Goal: Find specific page/section

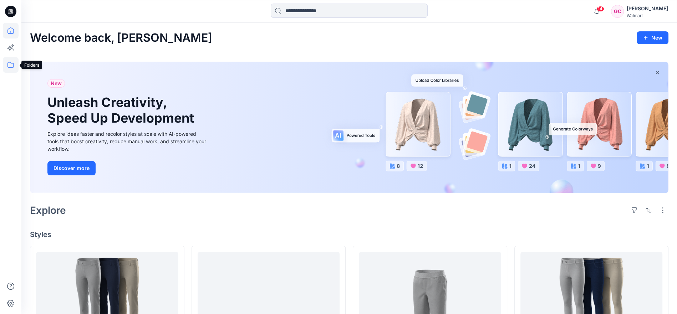
click at [6, 64] on icon at bounding box center [11, 65] width 16 height 16
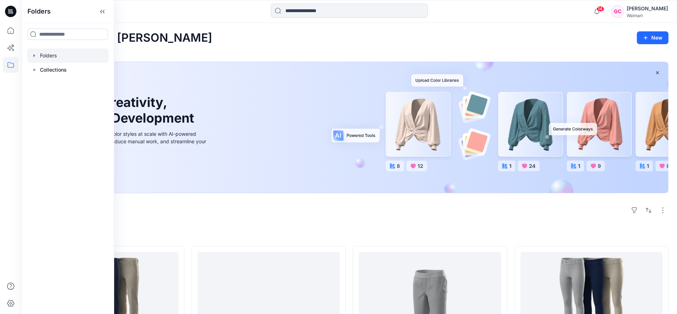
click at [49, 56] on div at bounding box center [67, 55] width 81 height 14
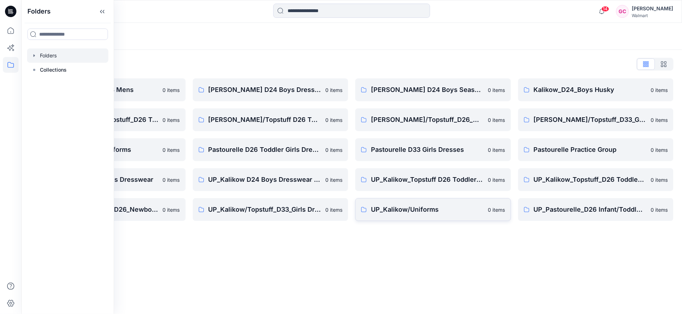
click at [418, 209] on p "UP_Kalikow/Uniforms" at bounding box center [427, 210] width 113 height 10
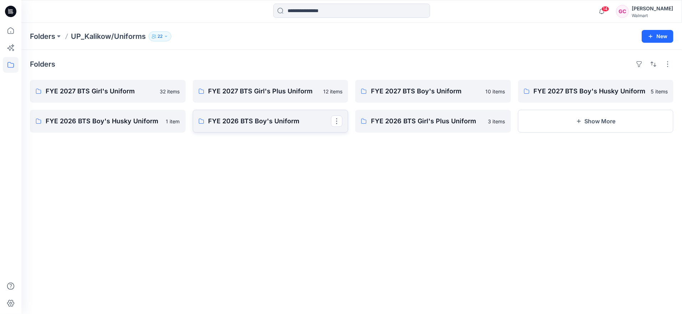
click at [256, 122] on p "FYE 2026 BTS Boy's Uniform" at bounding box center [270, 121] width 123 height 10
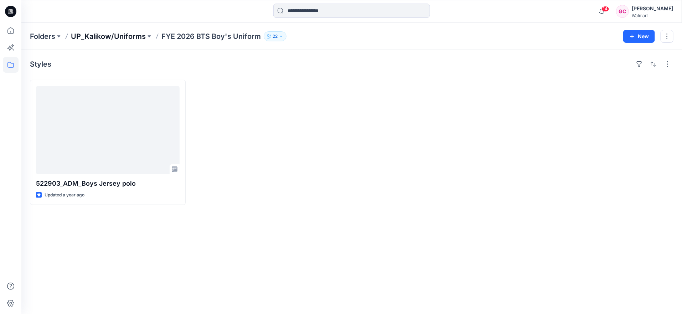
click at [126, 37] on p "UP_Kalikow/Uniforms" at bounding box center [108, 36] width 75 height 10
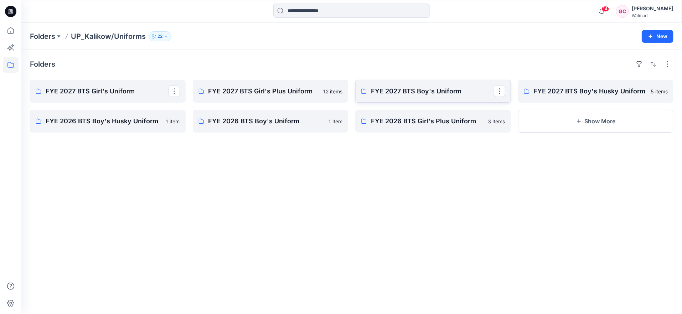
click at [433, 90] on p "FYE 2027 BTS Boy's Uniform" at bounding box center [432, 91] width 123 height 10
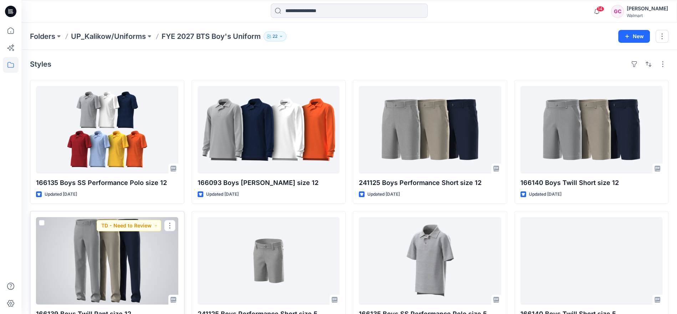
click at [99, 274] on div at bounding box center [107, 261] width 142 height 88
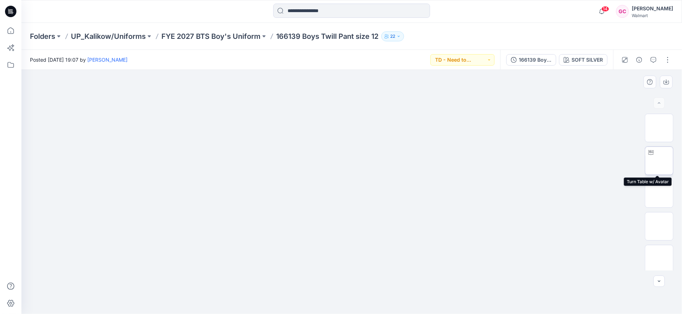
drag, startPoint x: 655, startPoint y: 159, endPoint x: 665, endPoint y: 173, distance: 17.5
click at [660, 161] on img at bounding box center [660, 161] width 0 height 0
drag, startPoint x: 355, startPoint y: 304, endPoint x: 564, endPoint y: 302, distance: 209.0
click at [564, 302] on div at bounding box center [351, 192] width 661 height 244
click at [579, 22] on div "14 Notifications [PERSON_NAME] [MEDICAL_DATA][PERSON_NAME] commented on 166139 …" at bounding box center [351, 11] width 661 height 23
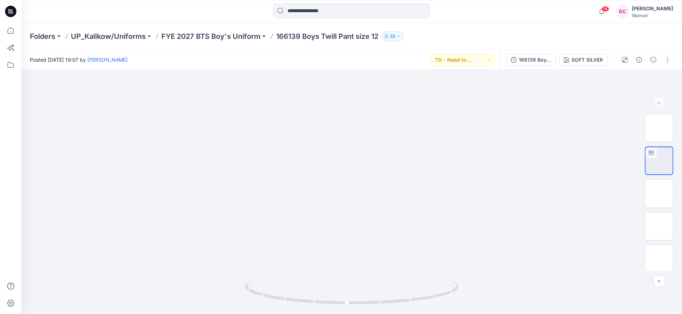
click at [569, 27] on div "Folders UP_Kalikow/Uniforms FYE 2027 BTS Boy's Uniform 166139 Boys Twill Pant s…" at bounding box center [351, 36] width 661 height 27
